Goal: Transaction & Acquisition: Purchase product/service

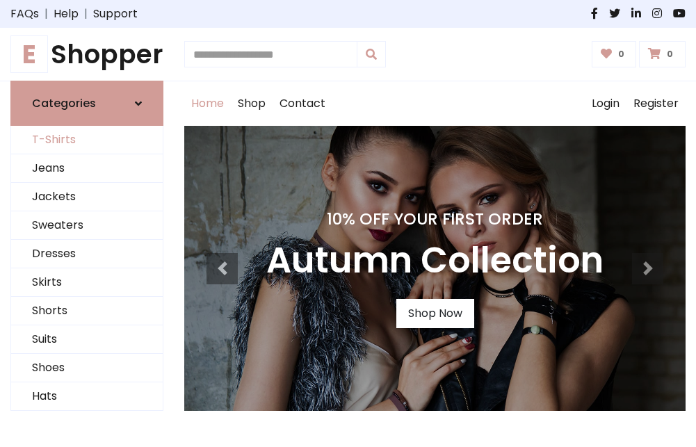
click at [87, 140] on link "T-Shirts" at bounding box center [87, 140] width 152 height 28
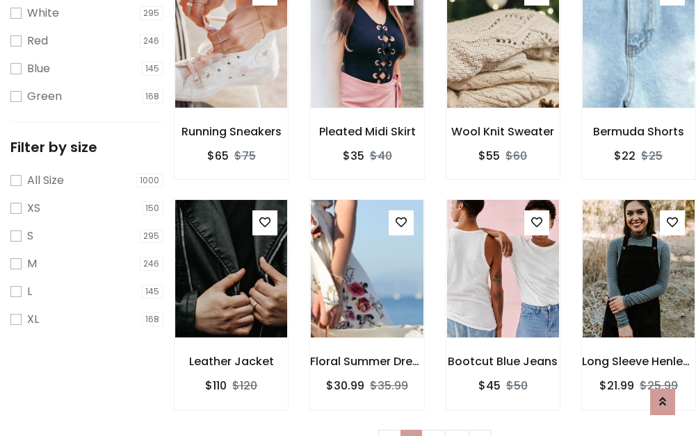
scroll to position [25, 0]
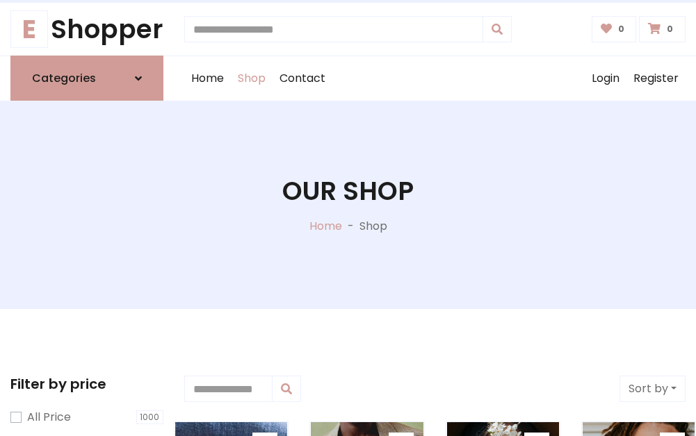
click at [348, 205] on h1 "Our Shop" at bounding box center [347, 191] width 131 height 31
click at [434, 79] on div "Home Shop Contact Log out Login Register" at bounding box center [434, 78] width 501 height 44
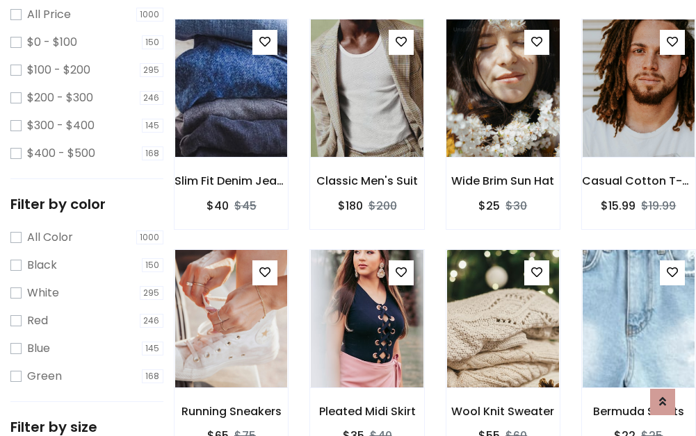
click at [503, 114] on img at bounding box center [503, 88] width 134 height 334
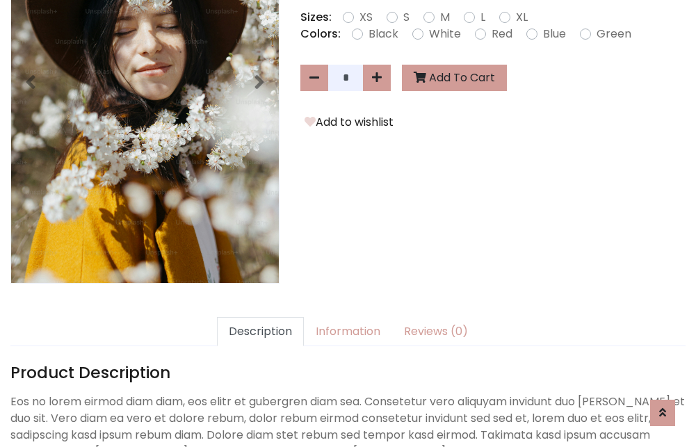
scroll to position [340, 0]
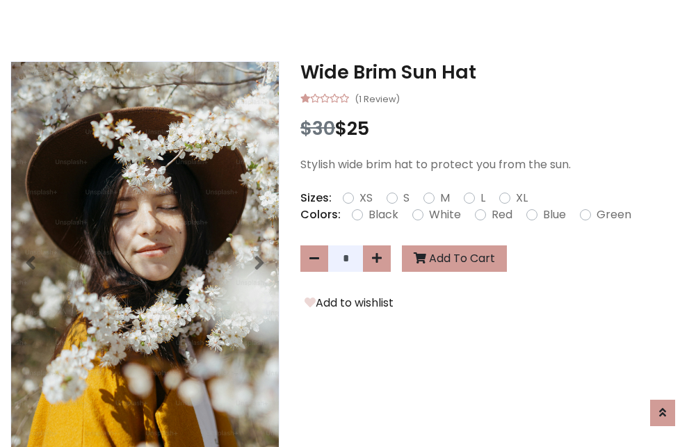
click at [493, 72] on h3 "Wide Brim Sun Hat" at bounding box center [492, 72] width 385 height 22
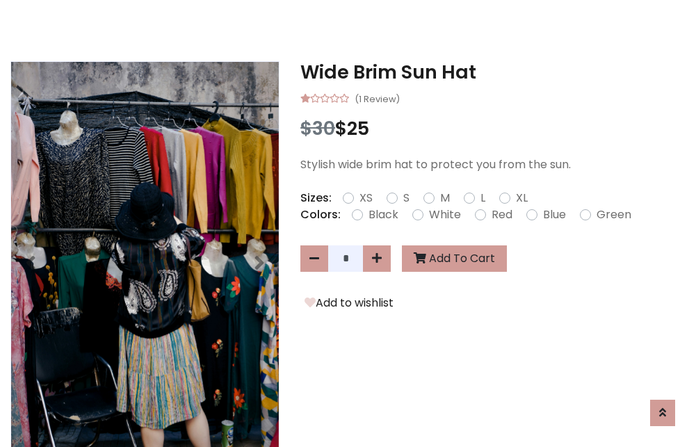
click at [493, 72] on h3 "Wide Brim Sun Hat" at bounding box center [492, 72] width 385 height 22
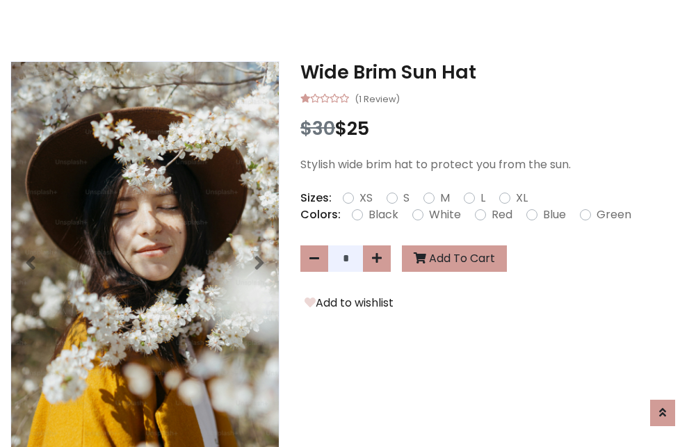
click at [493, 72] on h3 "Wide Brim Sun Hat" at bounding box center [492, 72] width 385 height 22
